Goal: Task Accomplishment & Management: Complete application form

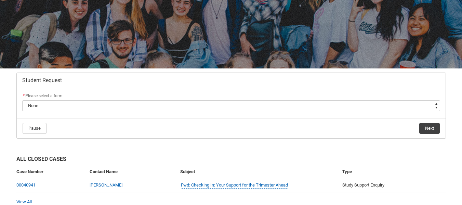
scroll to position [69, 0]
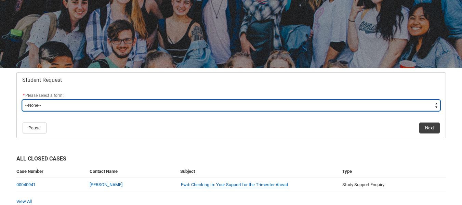
click at [121, 108] on select "--None-- Academic Transcript Application to Appeal Assignment Extension Change …" at bounding box center [231, 105] width 418 height 11
type lightning-select "Assignment_Extension_Choice"
click at [22, 100] on select "--None-- Academic Transcript Application to Appeal Assignment Extension Change …" at bounding box center [231, 105] width 418 height 11
select select "Assignment_Extension_Choice"
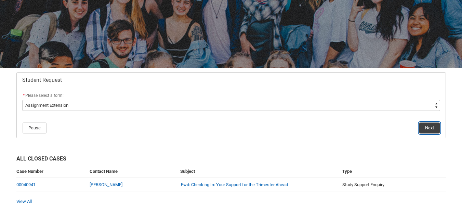
click at [427, 128] on button "Next" at bounding box center [429, 127] width 21 height 11
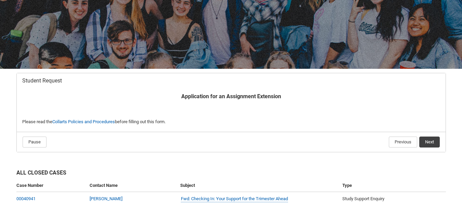
scroll to position [73, 0]
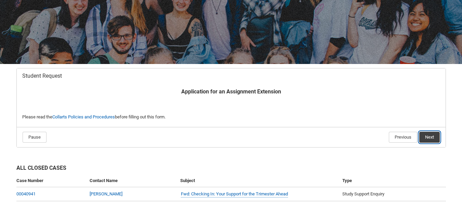
click at [430, 138] on button "Next" at bounding box center [429, 137] width 21 height 11
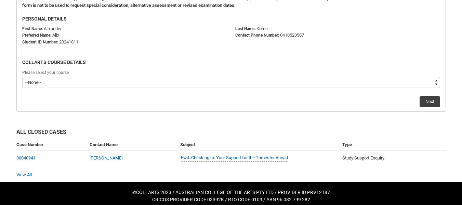
scroll to position [188, 0]
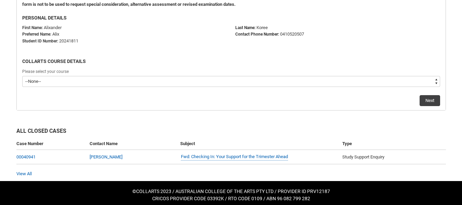
click at [232, 85] on select "--None-- Double Degree - Bachelor of Design (Fashion & Sustainability) and Bach…" at bounding box center [231, 81] width 418 height 11
type lightning-select "recordPicklist_ProgramEnrollment.a0jOZ000004mTVMYA2"
click at [22, 76] on select "--None-- Double Degree - Bachelor of Design (Fashion & Sustainability) and Bach…" at bounding box center [231, 81] width 418 height 11
select select "recordPicklist_ProgramEnrollment.a0jOZ000004mTVMYA2"
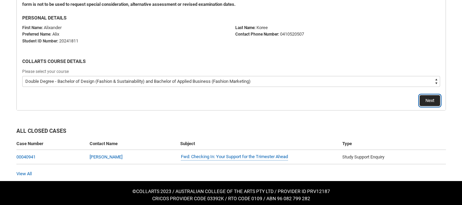
click at [429, 99] on button "Next" at bounding box center [429, 100] width 21 height 11
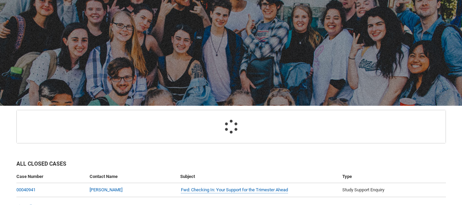
scroll to position [73, 0]
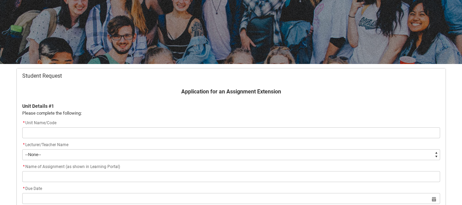
click at [250, 132] on input "Redu_Student_Request flow" at bounding box center [231, 132] width 418 height 11
type lightning-primitive-input-simple "Z"
type input "Z"
type lightning-primitive-input-simple "Ze"
type input "Ze"
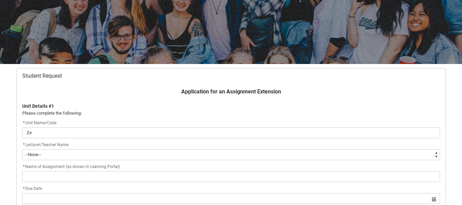
type lightning-primitive-input-simple "Zer"
type input "Zer"
type lightning-primitive-input-simple "Zero"
type input "Zero"
type lightning-primitive-input-simple "Zero"
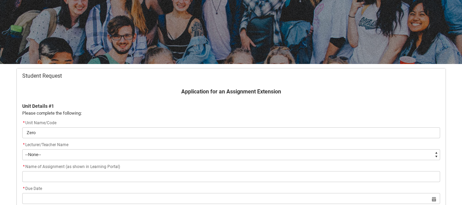
type input "Zero"
type lightning-primitive-input-simple "Zero W"
type input "Zero W"
type lightning-primitive-input-simple "Zero Wa"
type input "Zero Wa"
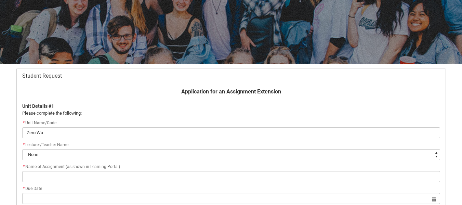
type lightning-primitive-input-simple "Zero Was"
type input "Zero Was"
type lightning-primitive-input-simple "Zero Wast"
type input "Zero Wast"
type lightning-primitive-input-simple "Zero Waste"
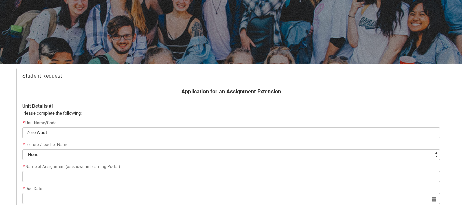
type input "Zero Waste"
type lightning-primitive-input-simple "Zero Waste"
type input "Zero Waste"
type lightning-primitive-input-simple "Zero Waste T"
type input "Zero Waste T"
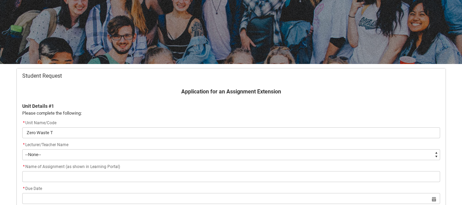
type lightning-primitive-input-simple "Zero Waste Te"
type input "Zero Waste Te"
type lightning-primitive-input-simple "Zero Waste Tec"
type input "Zero Waste Tec"
type lightning-primitive-input-simple "Zero Waste Tech"
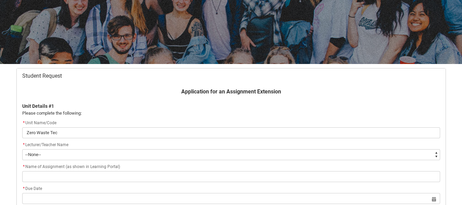
type input "Zero Waste Tech"
type lightning-primitive-input-simple "Zero Waste Techn"
type input "Zero Waste Techn"
type lightning-primitive-input-simple "Zero Waste Techno"
type input "Zero Waste Techno"
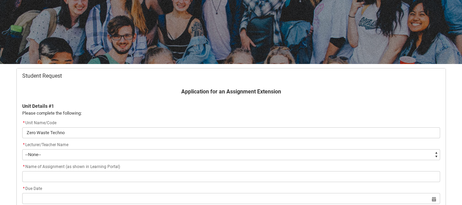
type lightning-primitive-input-simple "Zero Waste Technol"
type input "Zero Waste Technol"
type lightning-primitive-input-simple "Zero Waste Technolo"
type input "Zero Waste Technolo"
type lightning-primitive-input-simple "Zero Waste Technolog"
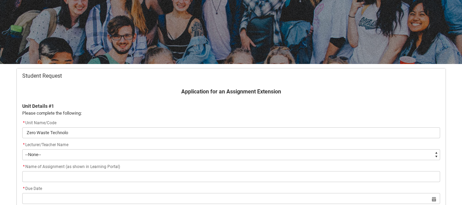
type input "Zero Waste Technolog"
type lightning-primitive-input-simple "Zero Waste Technologi"
type input "Zero Waste Technologi"
type lightning-primitive-input-simple "Zero Waste Technologie"
type input "Zero Waste Technologie"
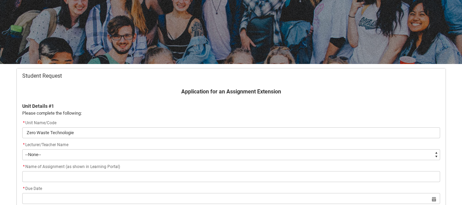
type lightning-primitive-input-simple "Zero Waste Technologies"
type input "Zero Waste Technologies"
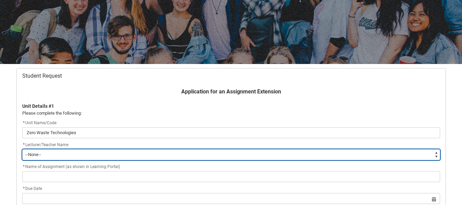
click at [230, 153] on select "--None-- Aaron Walker Adam King Adam McKenzie Adriana Perri Adrienne Couper-Smi…" at bounding box center [231, 154] width 418 height 11
type lightning-select "Faculty_NamefromAtoM.0035g00000b9AZbAAM"
click at [22, 149] on select "--None-- Aaron Walker Adam King Adam McKenzie Adriana Perri Adrienne Couper-Smi…" at bounding box center [231, 154] width 418 height 11
select select "Faculty_NamefromAtoM.0035g00000b9AZbAAM"
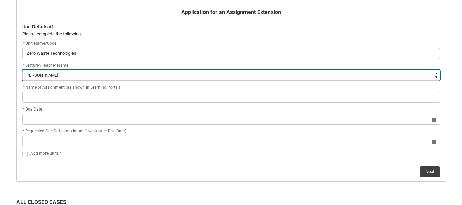
scroll to position [152, 0]
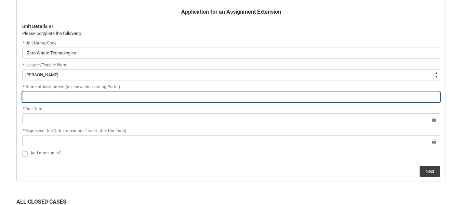
click at [77, 96] on input "Redu_Student_Request flow" at bounding box center [231, 96] width 418 height 11
paste input "Case Study – Zero Waste Fashion Design Practitioners"
type lightning-primitive-input-simple "Case Study – Zero Waste Fashion Design Practitioners"
type input "Case Study – Zero Waste Fashion Design Practitioners"
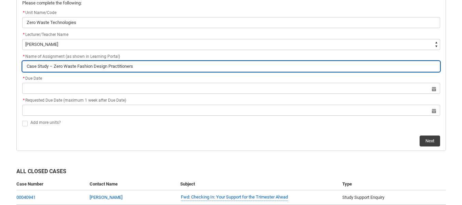
scroll to position [183, 0]
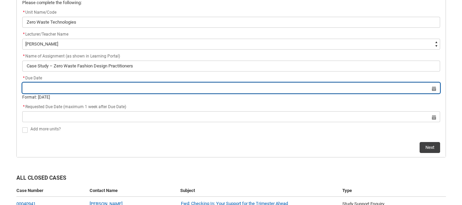
click at [61, 91] on input "Redu_Student_Request flow" at bounding box center [231, 87] width 418 height 11
select select "2025"
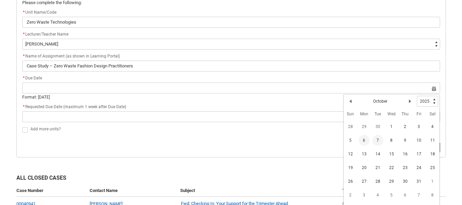
click at [378, 142] on span "7" at bounding box center [377, 140] width 11 height 11
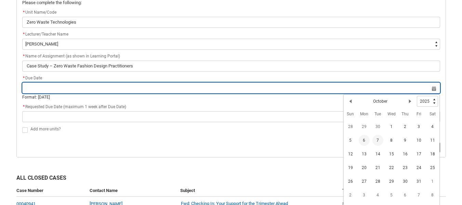
type lightning-datepicker "2025-10-07"
type lightning-input "2025-10-07"
type input "7 Oct 2025"
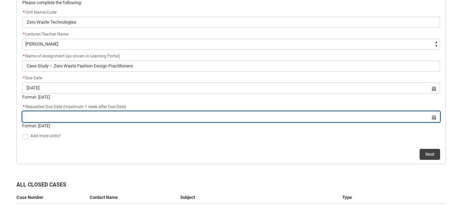
click at [288, 118] on input "Redu_Student_Request flow" at bounding box center [231, 116] width 418 height 11
select select "2025"
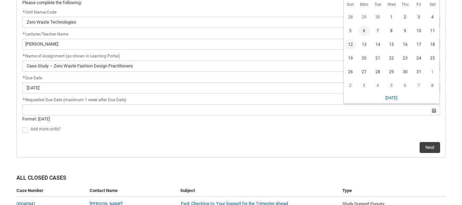
click at [353, 46] on span "12" at bounding box center [350, 44] width 11 height 11
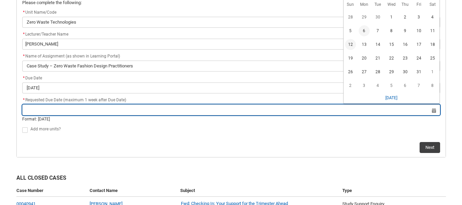
type lightning-datepicker "2025-10-12"
type lightning-input "2025-10-12"
type input "12 Oct 2025"
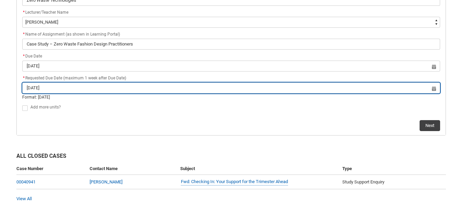
scroll to position [206, 0]
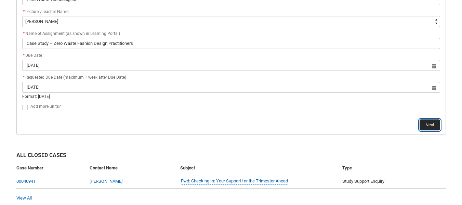
click at [428, 121] on button "Next" at bounding box center [429, 124] width 21 height 11
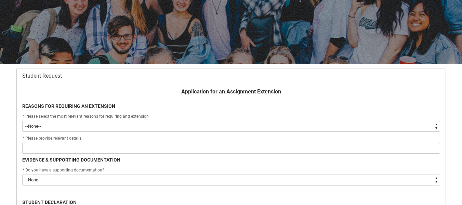
scroll to position [85, 0]
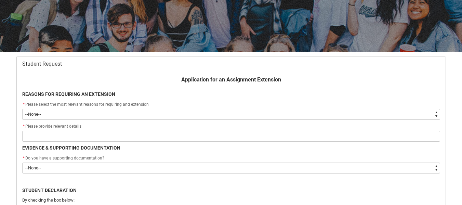
click at [193, 113] on select "--None-- Medical Reasons Work obligations Family obligations Academic Difficult…" at bounding box center [231, 114] width 418 height 11
type lightning-select "choice_AssignmentExtension_Reason_MedicalReasons"
click at [22, 109] on select "--None-- Medical Reasons Work obligations Family obligations Academic Difficult…" at bounding box center [231, 114] width 418 height 11
select select "choice_AssignmentExtension_Reason_MedicalReasons"
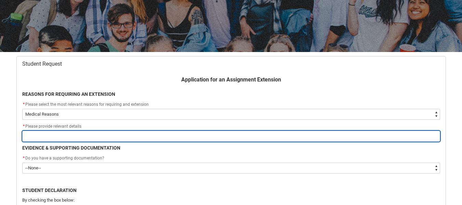
click at [125, 137] on input "Redu_Student_Request flow" at bounding box center [231, 136] width 418 height 11
type lightning-primitive-input-simple "F"
type input "F"
type lightning-primitive-input-simple "Fl"
type input "Fl"
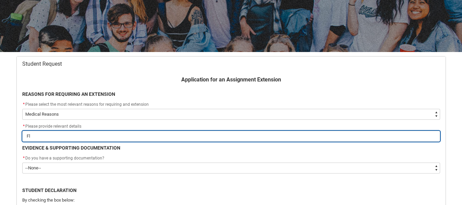
type lightning-primitive-input-simple "Fla"
type input "Fla"
type lightning-primitive-input-simple "Flar"
type input "Flar"
type lightning-primitive-input-simple "Flare"
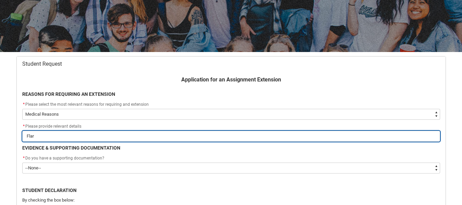
type input "Flare"
type lightning-primitive-input-simple "Flare"
type input "Flare"
type lightning-primitive-input-simple "Flare u"
type input "Flare u"
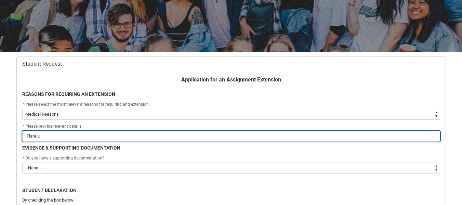
type lightning-primitive-input-simple "Flare up"
type input "Flare up"
type lightning-primitive-input-simple "Flare up"
type input "Flare up"
type lightning-primitive-input-simple "Flare up h"
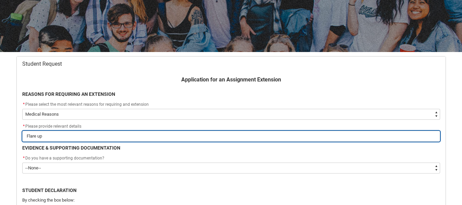
type input "Flare up h"
type lightning-primitive-input-simple "Flare up ha"
type input "Flare up ha"
type lightning-primitive-input-simple "Flare up has"
type input "Flare up has"
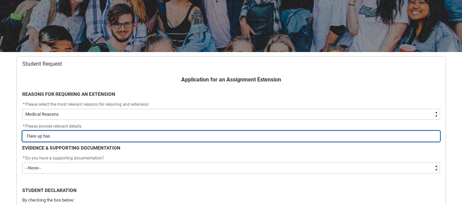
type lightning-primitive-input-simple "Flare up has"
type input "Flare up has"
type lightning-primitive-input-simple "Flare up has l"
type input "Flare up has l"
type lightning-primitive-input-simple "Flare up has le"
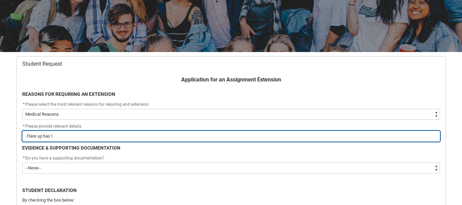
type input "Flare up has le"
type lightning-primitive-input-simple "Flare up has lef"
type input "Flare up has lef"
type lightning-primitive-input-simple "Flare up has left"
type input "Flare up has left"
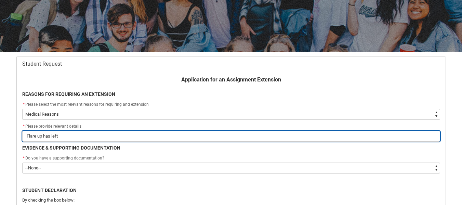
type lightning-primitive-input-simple "Flare up has left"
type input "Flare up has left"
type lightning-primitive-input-simple "Flare up has left m"
type input "Flare up has left m"
type lightning-primitive-input-simple "Flare up has left me"
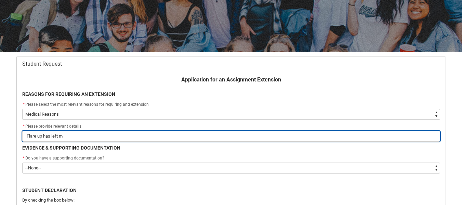
type input "Flare up has left me"
type lightning-primitive-input-simple "Flare up has left me"
type input "Flare up has left me"
type lightning-primitive-input-simple "Flare up has left me b"
type input "Flare up has left me b"
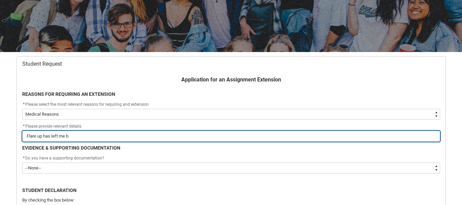
type lightning-primitive-input-simple "Flare up has left me be"
type input "Flare up has left me be"
type lightning-primitive-input-simple "Flare up has left me bed"
type input "Flare up has left me bed"
type lightning-primitive-input-simple "Flare up has left me bed"
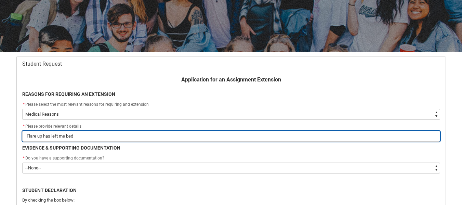
type input "Flare up has left me bed"
type lightning-primitive-input-simple "Flare up has left me bed r"
type input "Flare up has left me bed r"
type lightning-primitive-input-simple "Flare up has left me bed ri"
type input "Flare up has left me bed ri"
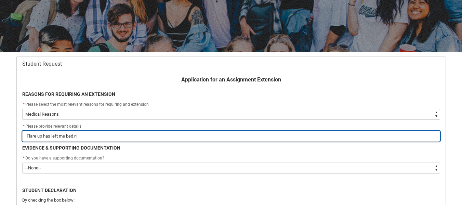
type lightning-primitive-input-simple "Flare up has left me bed rid"
type input "Flare up has left me bed rid"
type lightning-primitive-input-simple "Flare up has left me bed ridd"
type input "Flare up has left me bed ridd"
type lightning-primitive-input-simple "Flare up has left me bed ridde"
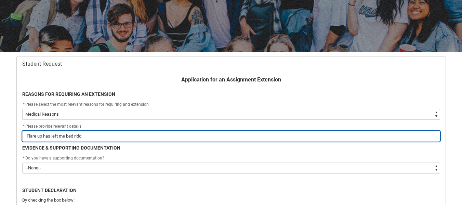
type input "Flare up has left me bed ridde"
type lightning-primitive-input-simple "Flare up has left me bed ridden"
type input "Flare up has left me bed ridden"
type lightning-primitive-input-simple "Flare up has left me bed ridden"
type input "Flare up has left me bed ridden"
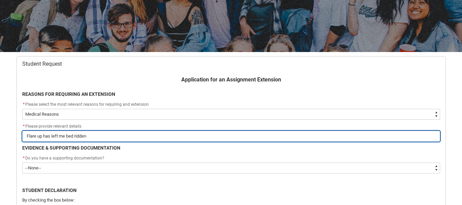
type lightning-primitive-input-simple "Flare up has left me bed ridden f"
type input "Flare up has left me bed ridden f"
type lightning-primitive-input-simple "Flare up has left me bed ridden fo"
type input "Flare up has left me bed ridden fo"
type lightning-primitive-input-simple "Flare up has left me bed ridden for"
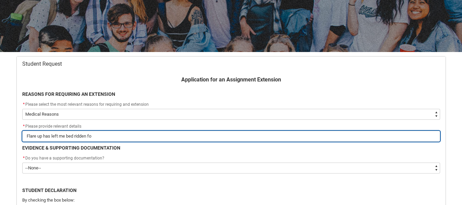
type input "Flare up has left me bed ridden for"
type lightning-primitive-input-simple "Flare up has left me bed ridden for"
type input "Flare up has left me bed ridden for"
type lightning-primitive-input-simple "Flare up has left me bed ridden for d"
type input "Flare up has left me bed ridden for d"
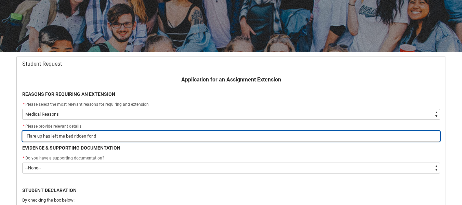
type lightning-primitive-input-simple "Flare up has left me bed ridden for da"
type input "Flare up has left me bed ridden for da"
type lightning-primitive-input-simple "Flare up has left me bed ridden for day"
type input "Flare up has left me bed ridden for day"
type lightning-primitive-input-simple "Flare up has left me bed ridden for days"
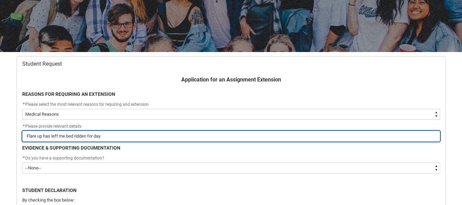
type input "Flare up has left me bed ridden for days"
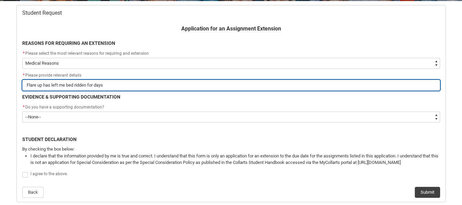
scroll to position [136, 0]
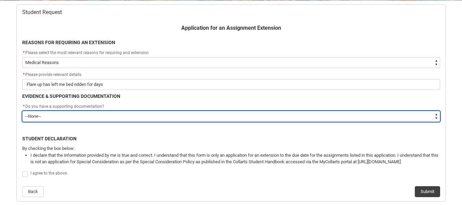
click at [95, 118] on select "--None-- Yes No" at bounding box center [231, 116] width 418 height 11
type lightning-select "Yes"
click at [22, 111] on select "--None-- Yes No" at bounding box center [231, 116] width 418 height 11
select select "Yes"
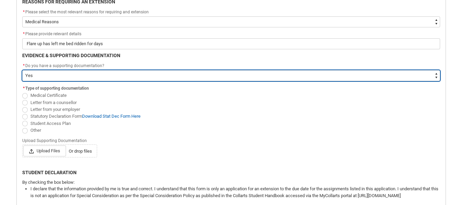
scroll to position [177, 0]
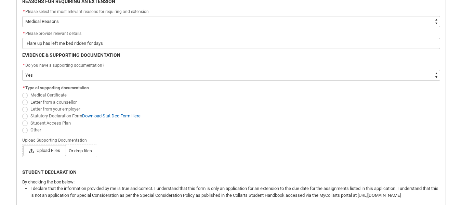
click at [25, 122] on span "Redu_Student_Request flow" at bounding box center [24, 122] width 5 height 5
click at [22, 119] on input "Student Access Plan" at bounding box center [22, 119] width 0 height 0
radio input "true"
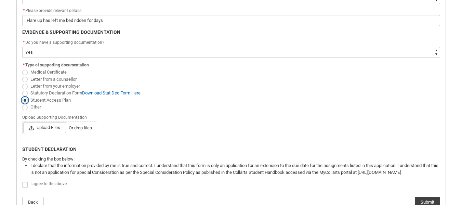
scroll to position [202, 0]
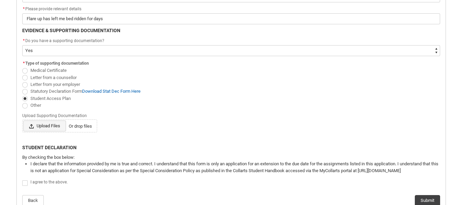
click at [40, 124] on span "Upload Files" at bounding box center [44, 125] width 43 height 11
click at [23, 120] on input "Upload Files Or drop files" at bounding box center [23, 120] width 0 height 0
type lightning-input "C:\fakepath\Alixander Koree- Student Access Plan (3).pdf"
type input "C:\fakepath\Alixander Koree- Student Access Plan (3).pdf"
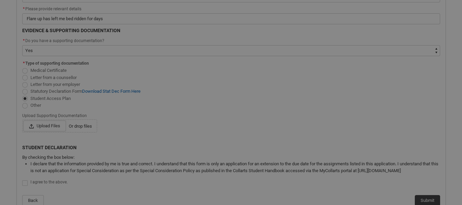
scroll to position [227, 0]
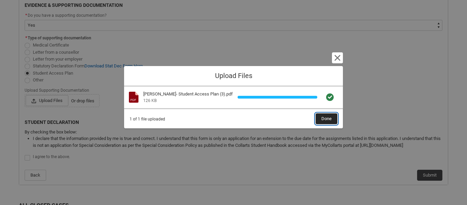
click at [323, 122] on span "Done" at bounding box center [326, 118] width 10 height 10
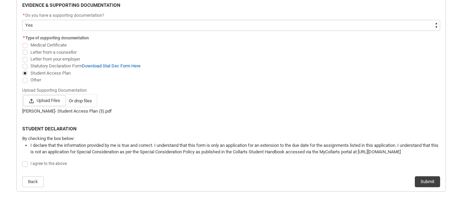
click at [32, 162] on span "I agree to the above." at bounding box center [48, 163] width 37 height 5
checkbox input "true"
click at [435, 182] on button "Submit" at bounding box center [427, 181] width 25 height 11
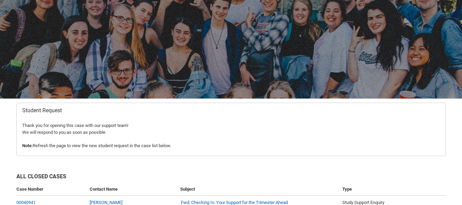
scroll to position [0, 0]
